Goal: Task Accomplishment & Management: Use online tool/utility

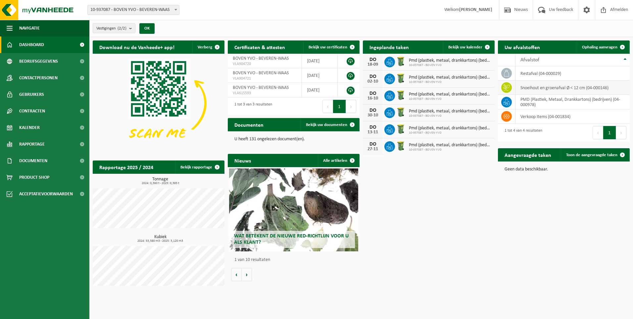
click at [508, 87] on icon at bounding box center [506, 87] width 7 height 7
click at [609, 47] on span "Ophaling aanvragen" at bounding box center [599, 47] width 35 height 4
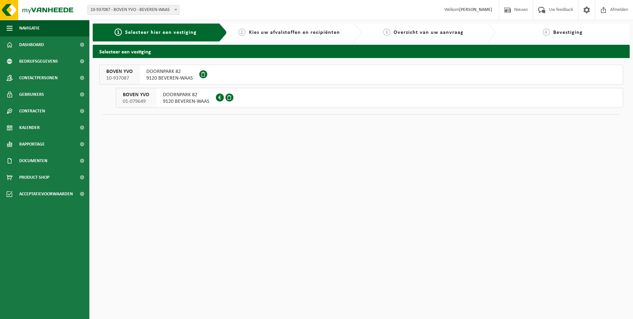
click at [130, 75] on span "10-937087" at bounding box center [119, 78] width 26 height 7
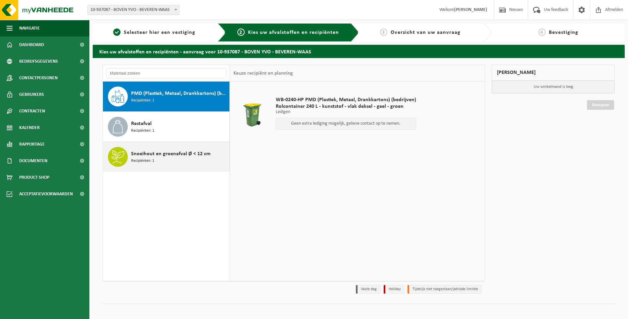
click at [143, 153] on span "Snoeihout en groenafval Ø < 12 cm" at bounding box center [170, 154] width 79 height 8
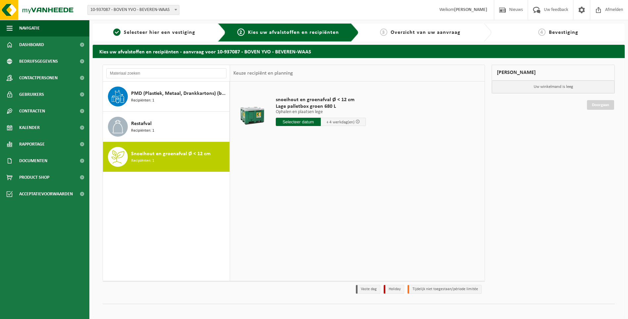
click at [308, 122] on input "text" at bounding box center [298, 122] width 45 height 8
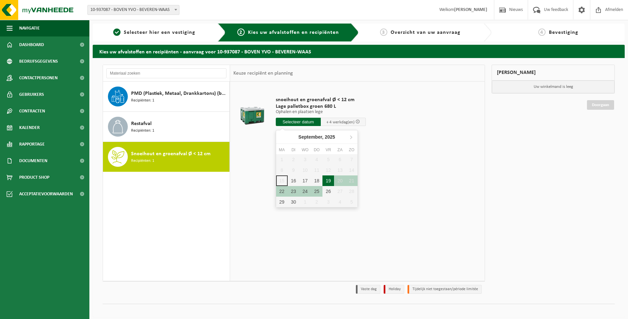
click at [327, 180] on div "19" at bounding box center [329, 180] width 12 height 11
type input "Van [DATE]"
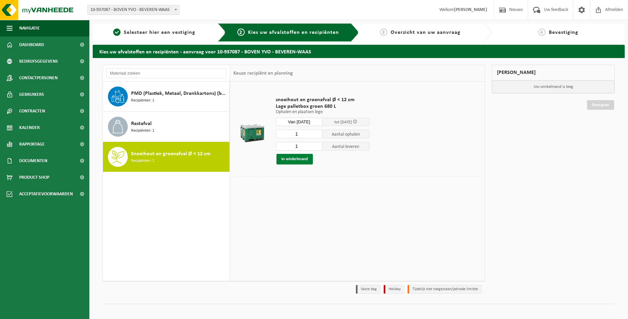
click at [298, 157] on button "In winkelmand" at bounding box center [295, 159] width 36 height 11
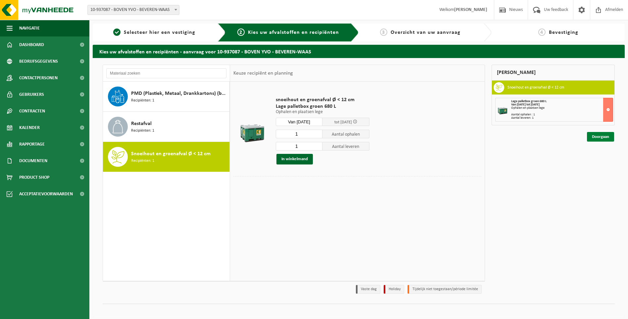
click at [610, 137] on link "Doorgaan" at bounding box center [600, 137] width 27 height 10
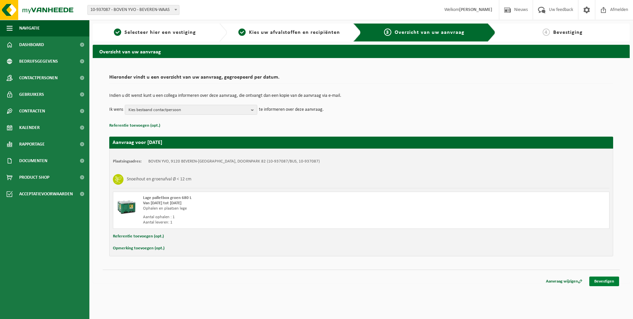
click at [608, 279] on link "Bevestigen" at bounding box center [605, 281] width 30 height 10
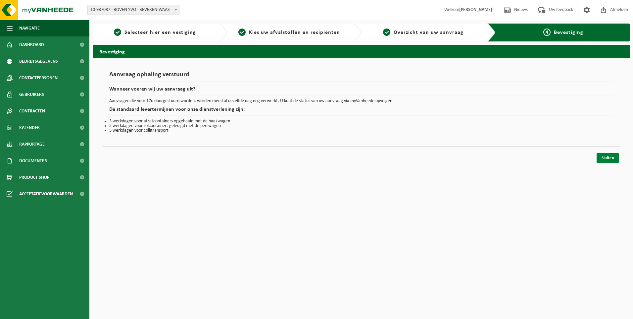
click at [610, 161] on link "Sluiten" at bounding box center [608, 158] width 23 height 10
